Goal: Find specific page/section: Find specific page/section

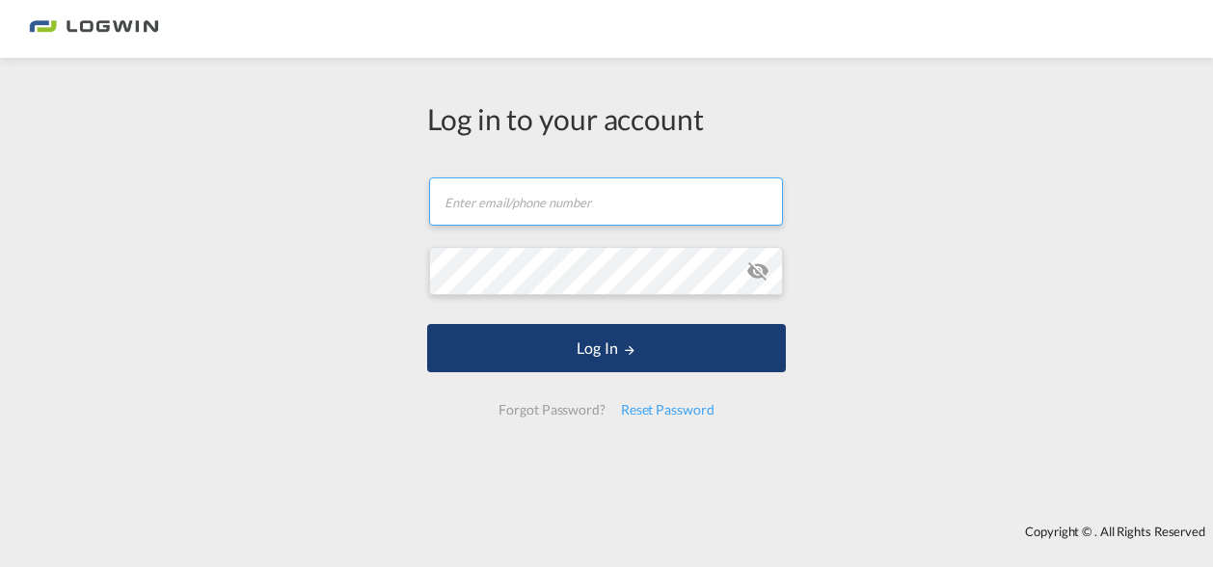
type input "[PERSON_NAME][EMAIL_ADDRESS][DOMAIN_NAME]"
click at [589, 344] on button "Log In" at bounding box center [606, 348] width 359 height 48
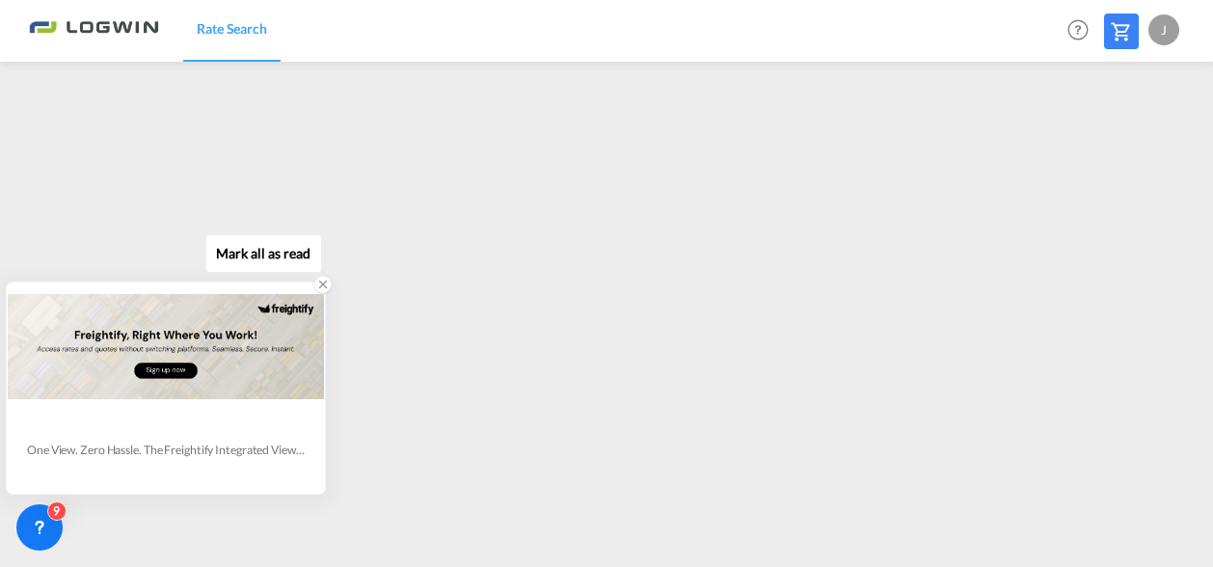
click at [323, 276] on div at bounding box center [323, 285] width 24 height 24
